Goal: Task Accomplishment & Management: Use online tool/utility

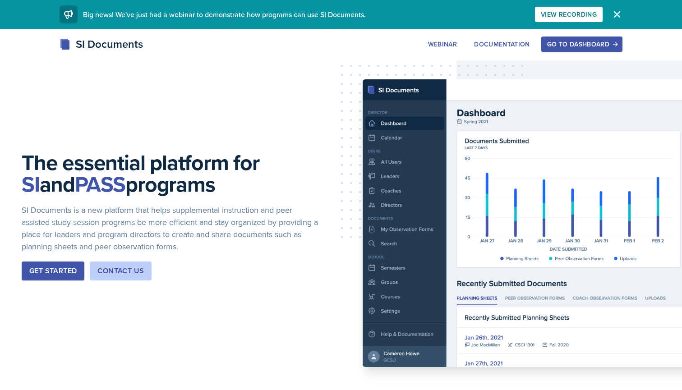
click at [563, 42] on div "Go to Dashboard" at bounding box center [581, 44] width 69 height 7
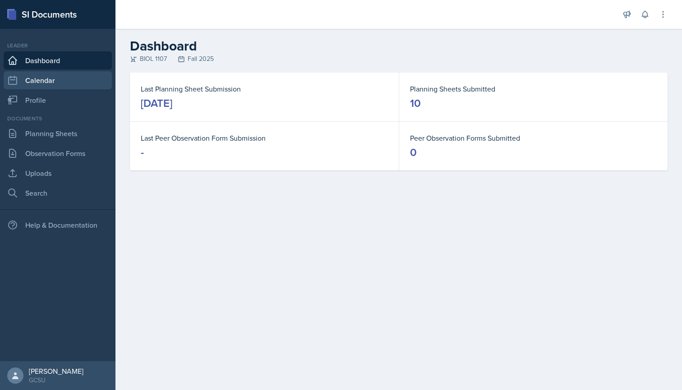
click at [58, 83] on link "Calendar" at bounding box center [58, 80] width 108 height 18
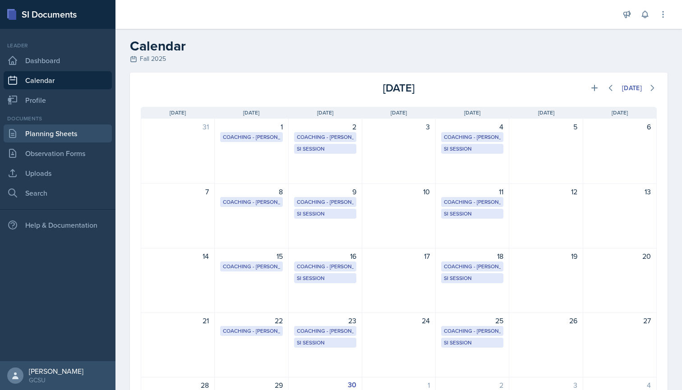
click at [54, 129] on link "Planning Sheets" at bounding box center [58, 134] width 108 height 18
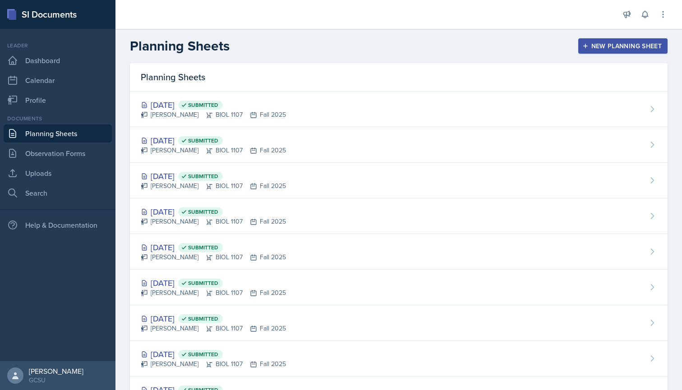
click at [620, 41] on button "New Planning Sheet" at bounding box center [622, 45] width 89 height 15
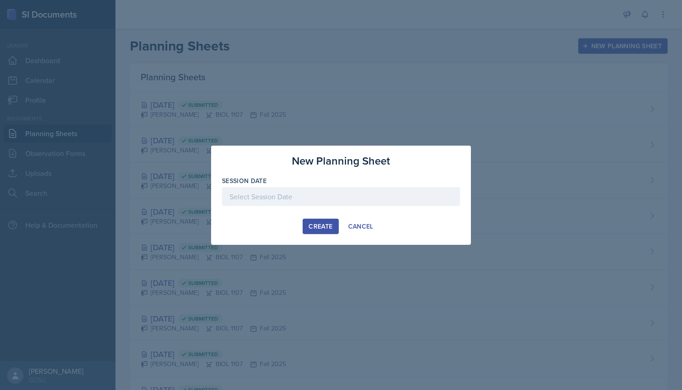
click at [326, 192] on div at bounding box center [341, 196] width 238 height 19
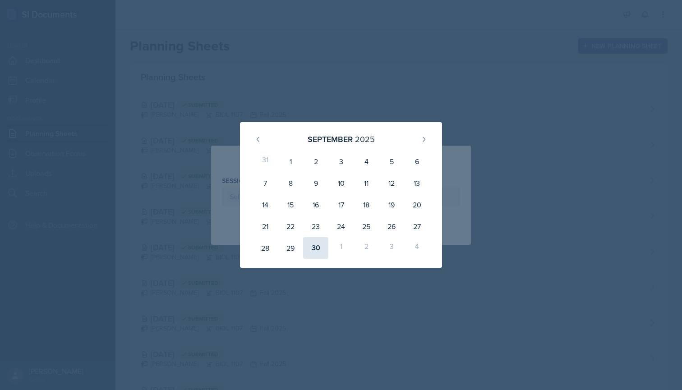
click at [314, 245] on div "30" at bounding box center [315, 248] width 25 height 22
type input "[DATE]"
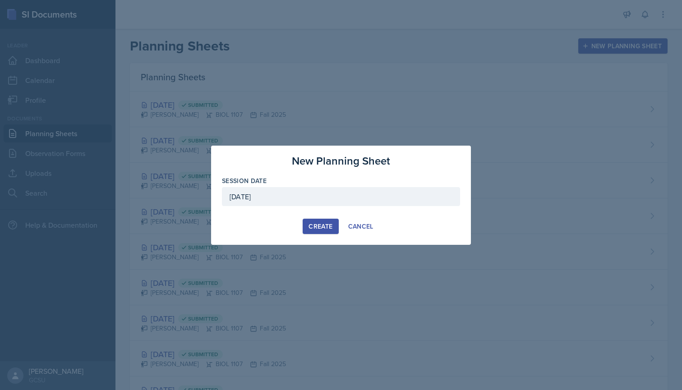
click at [321, 227] on div "Create" at bounding box center [321, 226] width 24 height 7
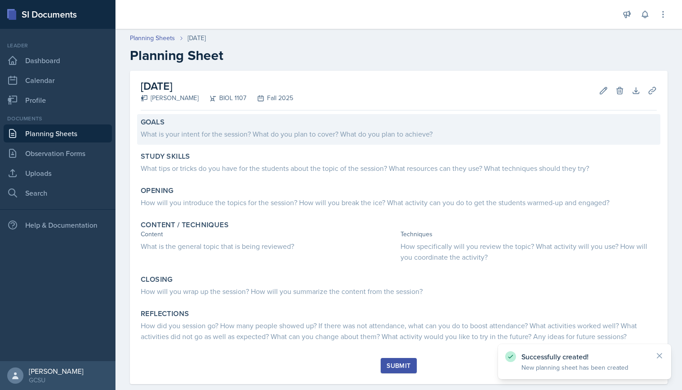
click at [175, 134] on div "What is your intent for the session? What do you plan to cover? What do you pla…" at bounding box center [399, 134] width 516 height 11
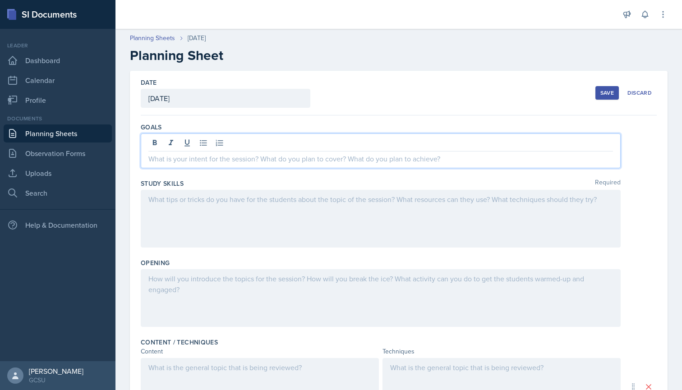
click at [191, 142] on div at bounding box center [381, 151] width 480 height 35
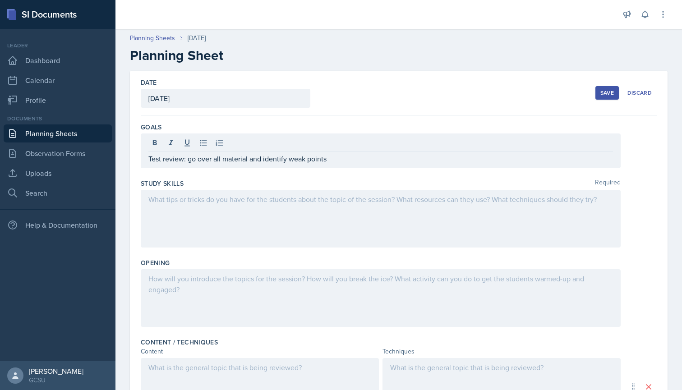
click at [180, 205] on div at bounding box center [381, 219] width 480 height 58
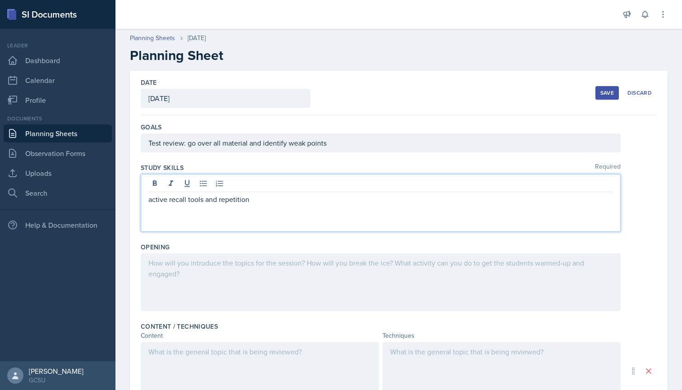
click at [185, 267] on div at bounding box center [381, 283] width 480 height 58
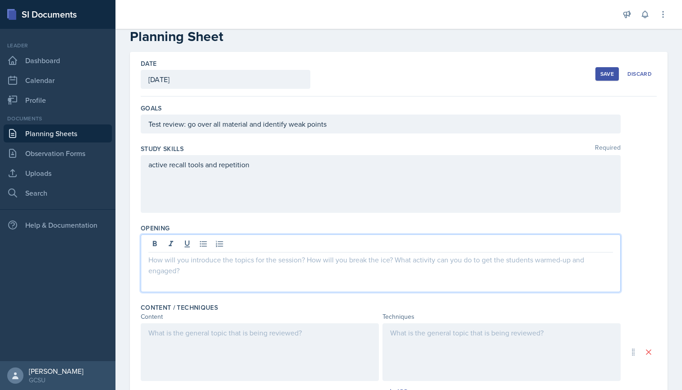
scroll to position [30, 0]
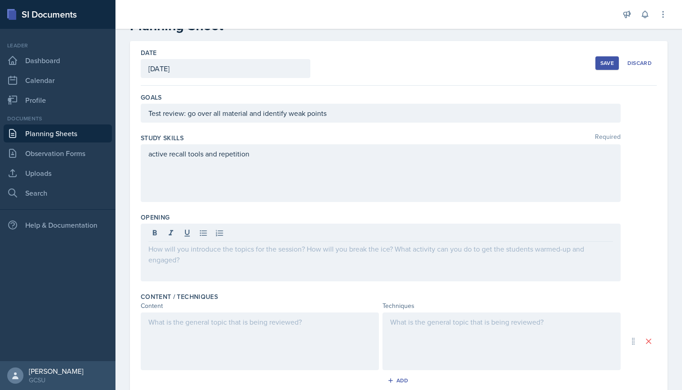
click at [187, 209] on div "Study Skills Required active recall tools and repetition" at bounding box center [399, 169] width 516 height 79
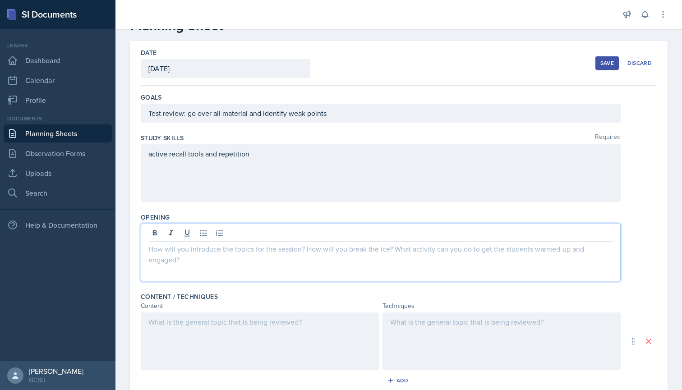
click at [199, 231] on div at bounding box center [381, 253] width 480 height 58
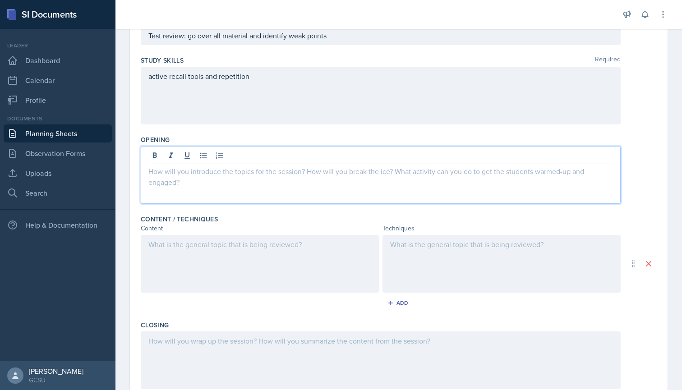
scroll to position [127, 0]
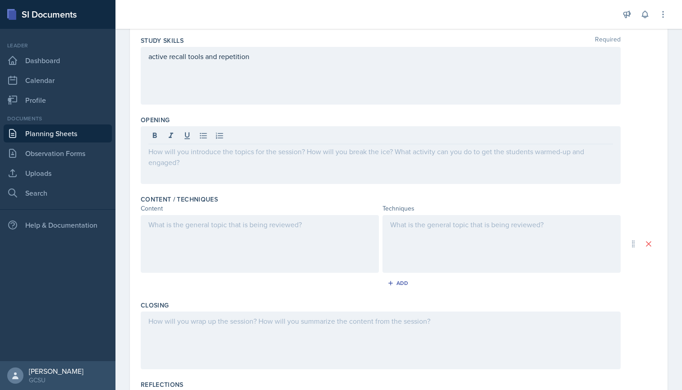
click at [206, 246] on div at bounding box center [260, 244] width 238 height 58
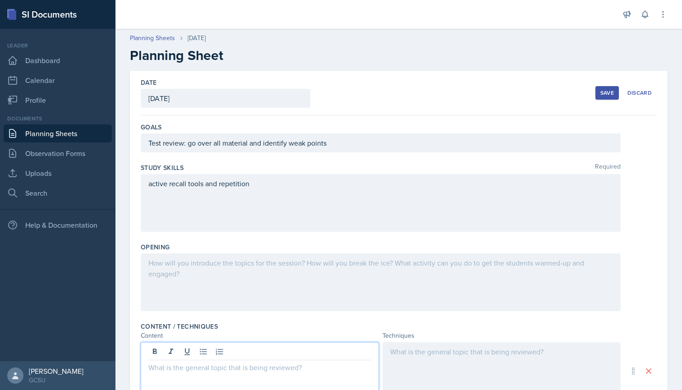
scroll to position [0, 0]
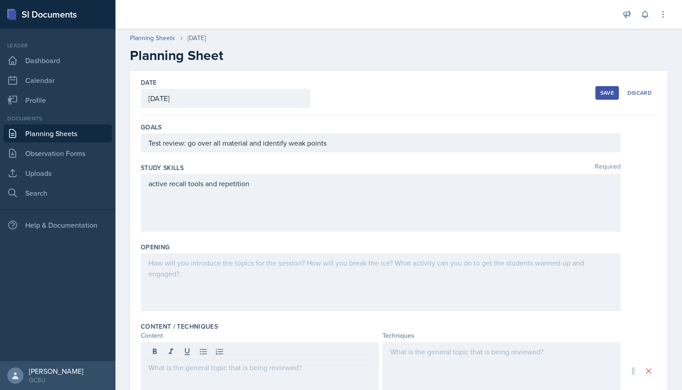
click at [605, 96] on div "Save" at bounding box center [608, 92] width 14 height 7
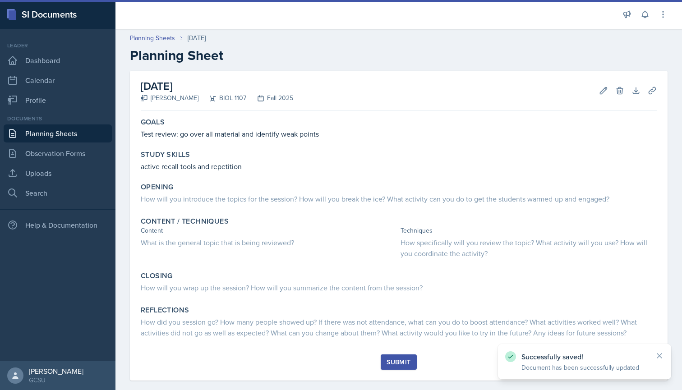
click at [56, 133] on link "Planning Sheets" at bounding box center [58, 134] width 108 height 18
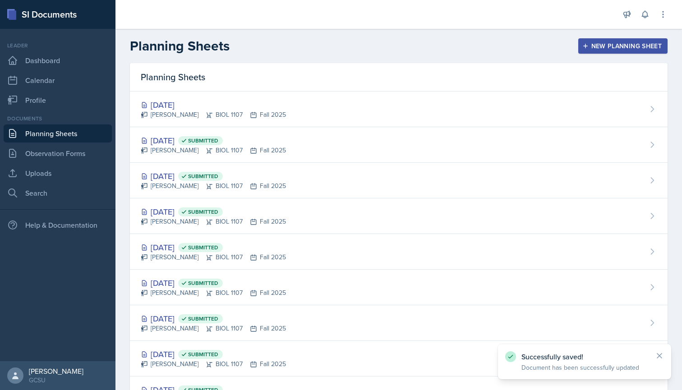
click at [604, 37] on header "Planning Sheets New Planning Sheet" at bounding box center [399, 46] width 567 height 34
click at [604, 44] on div "New Planning Sheet" at bounding box center [623, 45] width 78 height 7
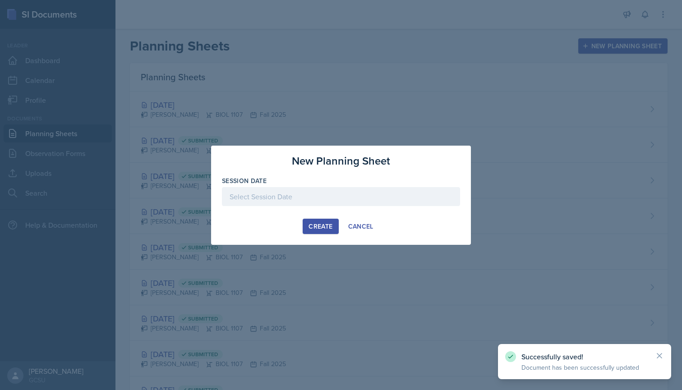
click at [326, 225] on div "Create" at bounding box center [321, 226] width 24 height 7
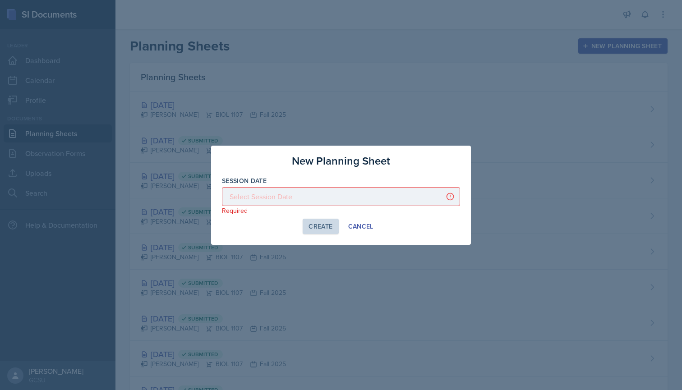
click at [319, 192] on div at bounding box center [341, 196] width 238 height 19
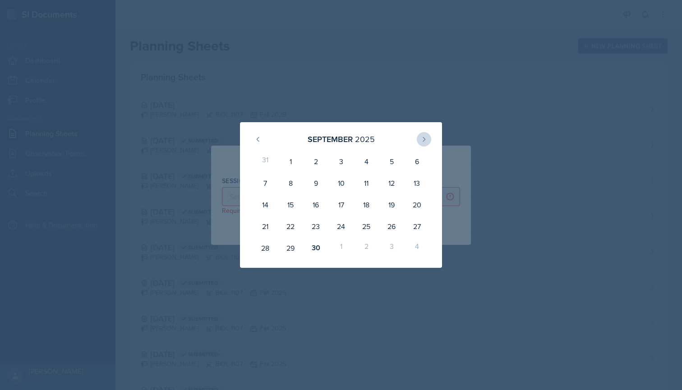
click at [428, 139] on button at bounding box center [424, 139] width 14 height 14
click at [420, 143] on button at bounding box center [424, 139] width 14 height 14
click at [438, 58] on div at bounding box center [341, 195] width 682 height 390
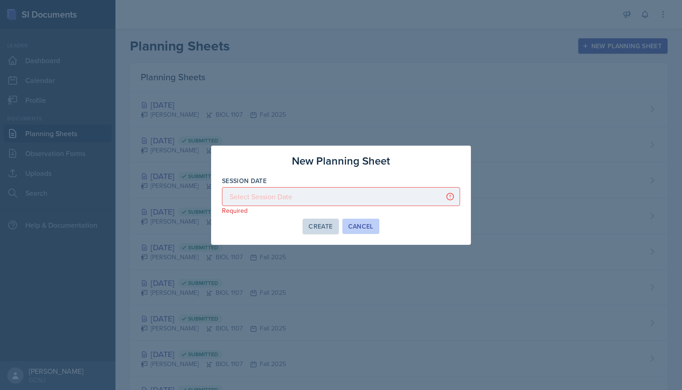
click at [361, 223] on div "Cancel" at bounding box center [360, 226] width 25 height 7
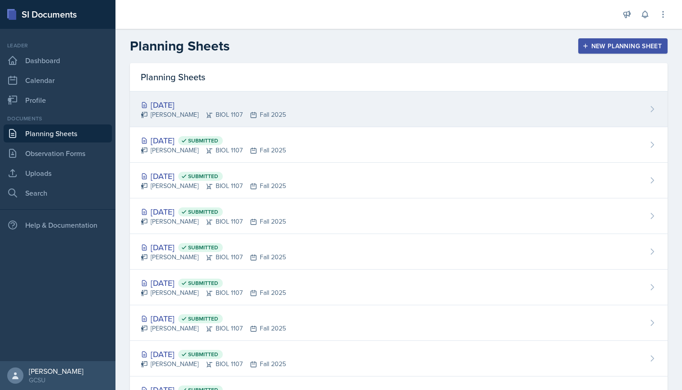
click at [202, 118] on div "[PERSON_NAME] BIOL 1107 Fall 2025" at bounding box center [213, 114] width 145 height 9
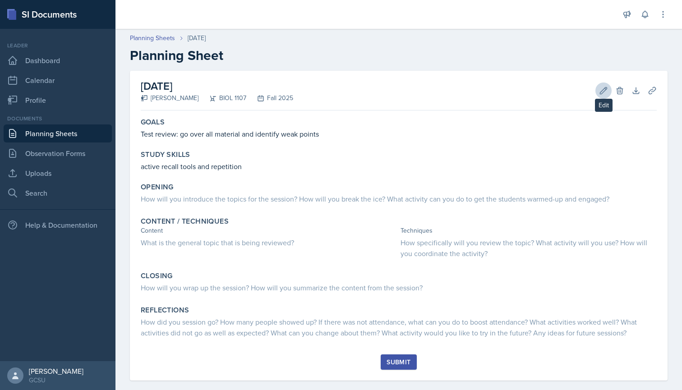
click at [599, 88] on button "Edit" at bounding box center [604, 91] width 16 height 16
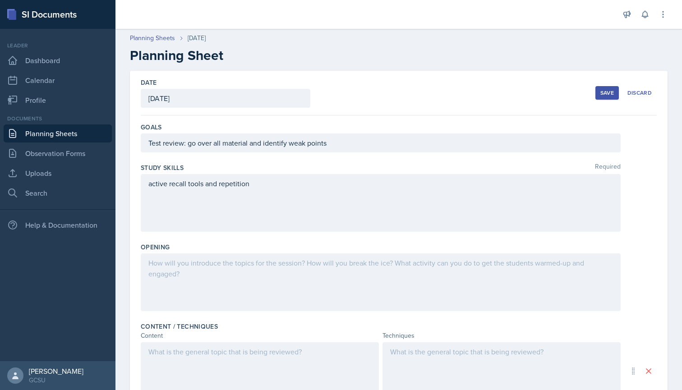
click at [189, 270] on div at bounding box center [381, 283] width 480 height 58
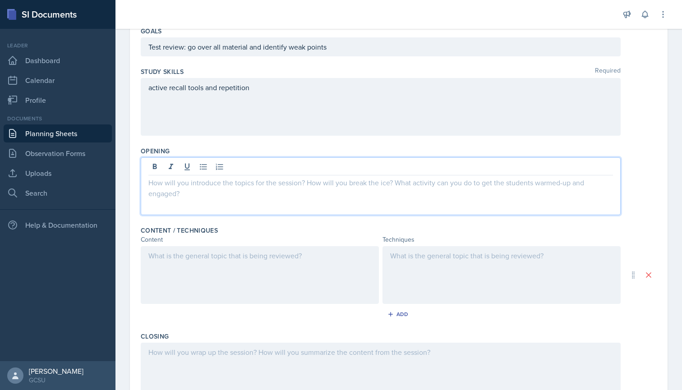
scroll to position [120, 0]
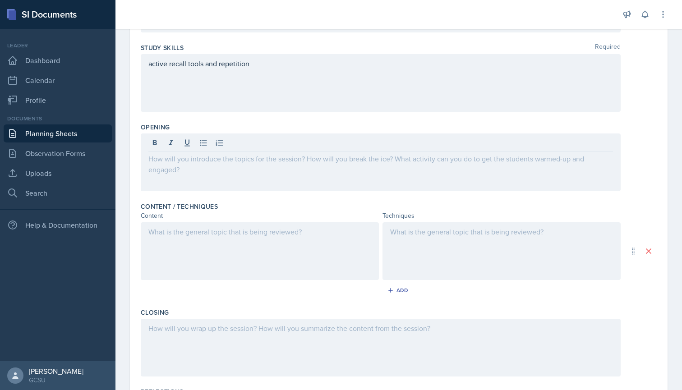
click at [184, 241] on div at bounding box center [260, 251] width 238 height 58
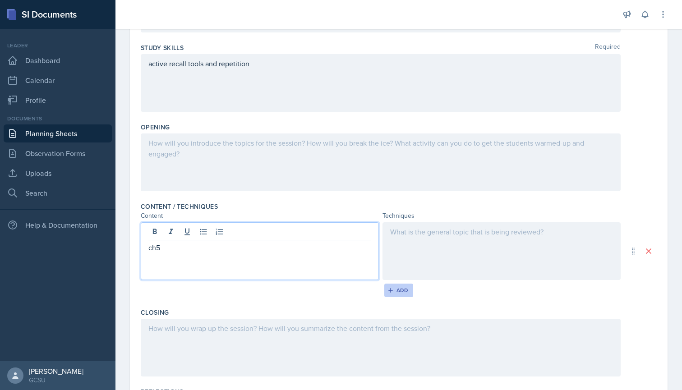
click at [388, 289] on icon "button" at bounding box center [391, 290] width 6 height 6
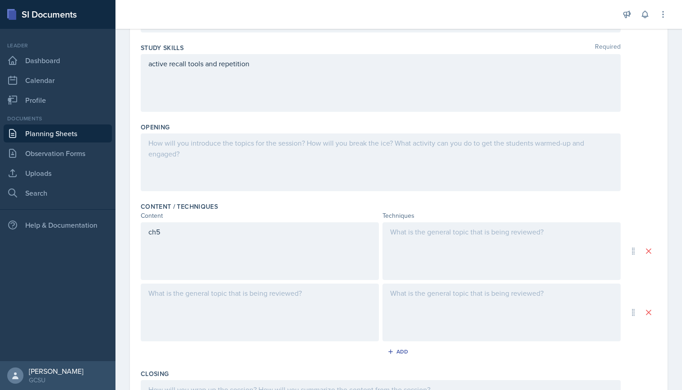
click at [208, 273] on div "ch5" at bounding box center [260, 251] width 238 height 58
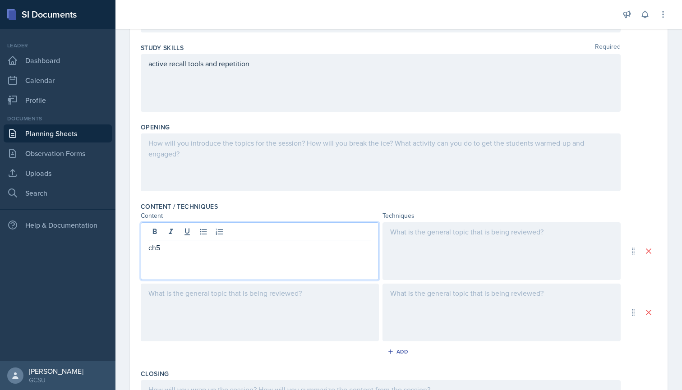
click at [206, 290] on div at bounding box center [260, 313] width 238 height 58
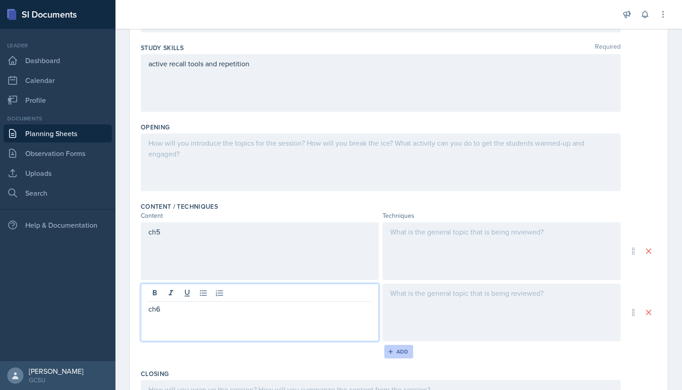
click at [407, 347] on button "Add" at bounding box center [398, 352] width 29 height 14
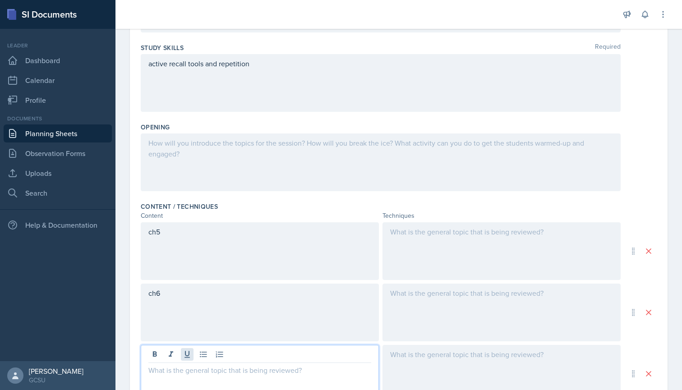
click at [189, 356] on div at bounding box center [260, 374] width 238 height 58
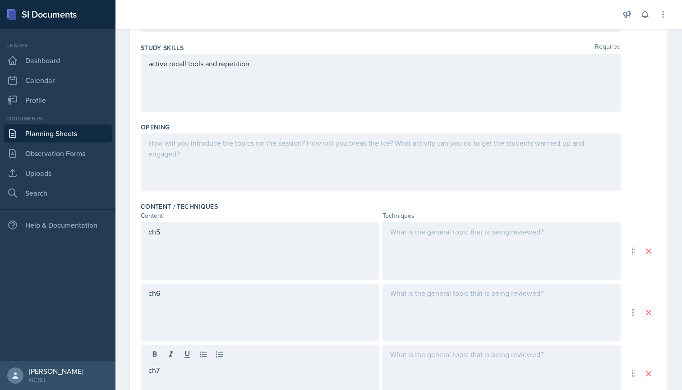
click at [379, 200] on div "Content / Techniques Content Techniques ch5 ch6 ch7 Add" at bounding box center [399, 313] width 516 height 229
